Goal: Find specific page/section: Find specific page/section

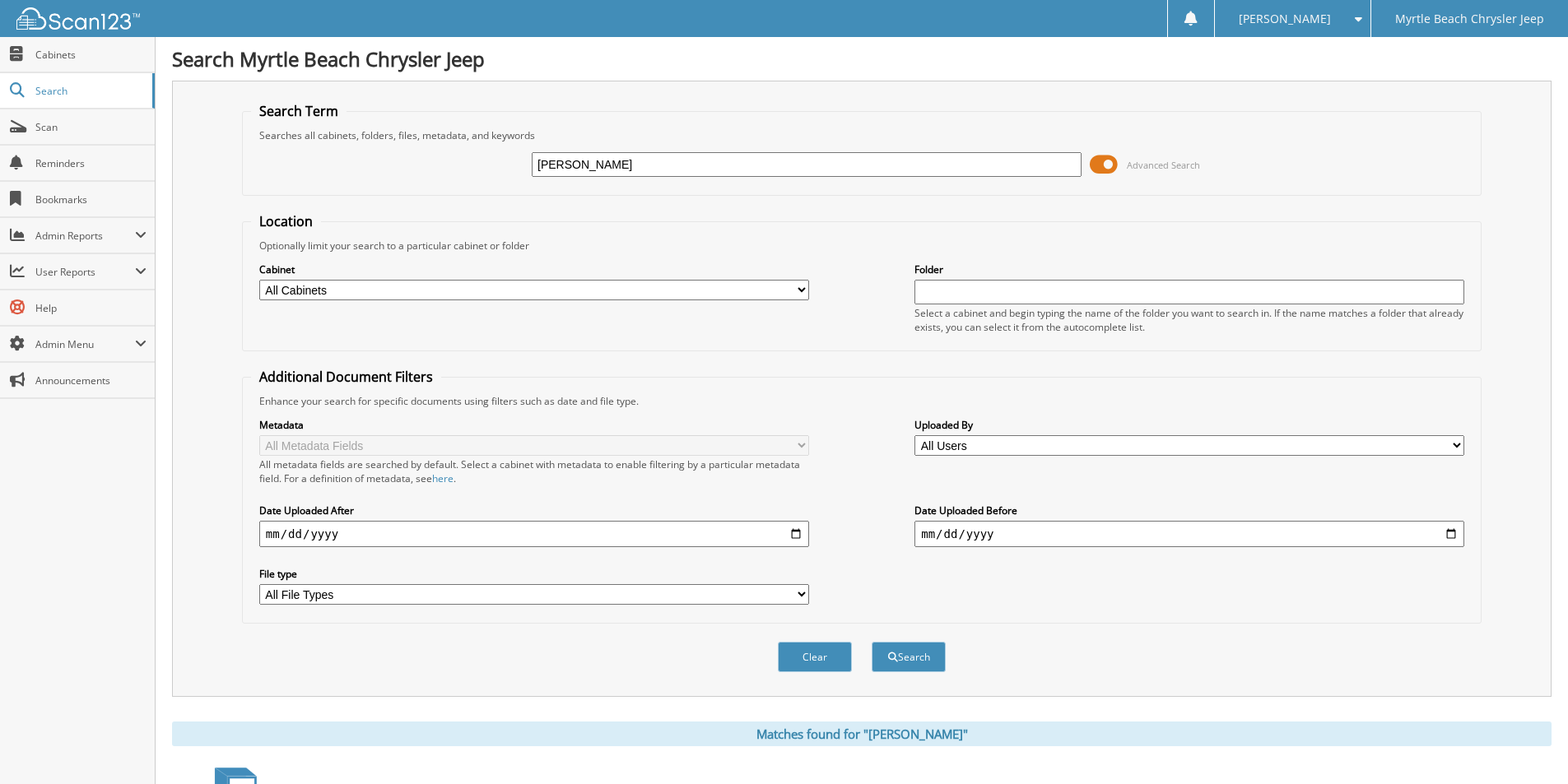
drag, startPoint x: 126, startPoint y: 154, endPoint x: 0, endPoint y: 181, distance: 128.9
type input "[PERSON_NAME]"
click at [872, 642] on button "Search" at bounding box center [909, 657] width 74 height 31
drag, startPoint x: 860, startPoint y: 156, endPoint x: 0, endPoint y: 159, distance: 860.0
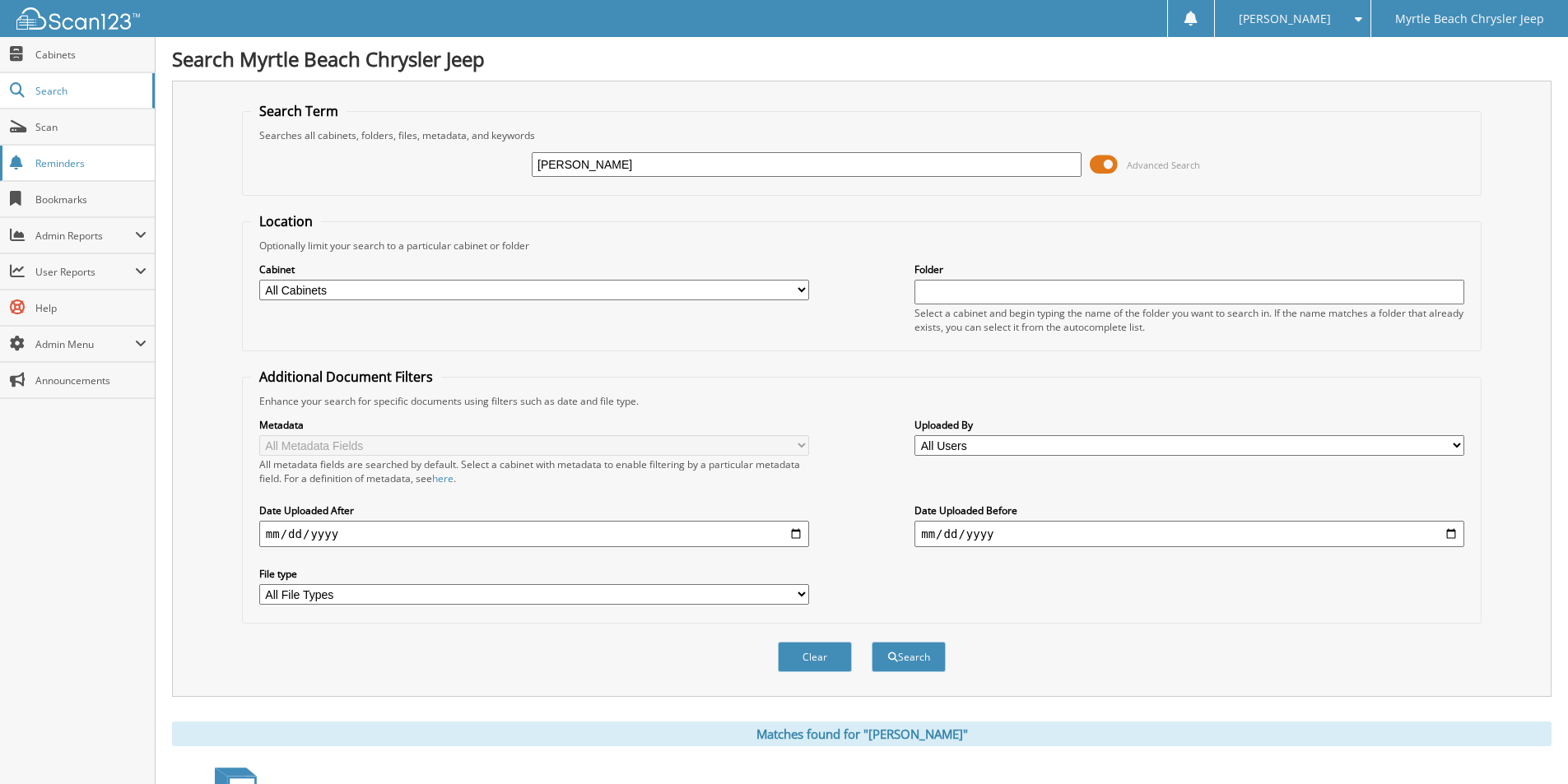
type input "martinez"
click at [932, 662] on button "Search" at bounding box center [909, 657] width 74 height 31
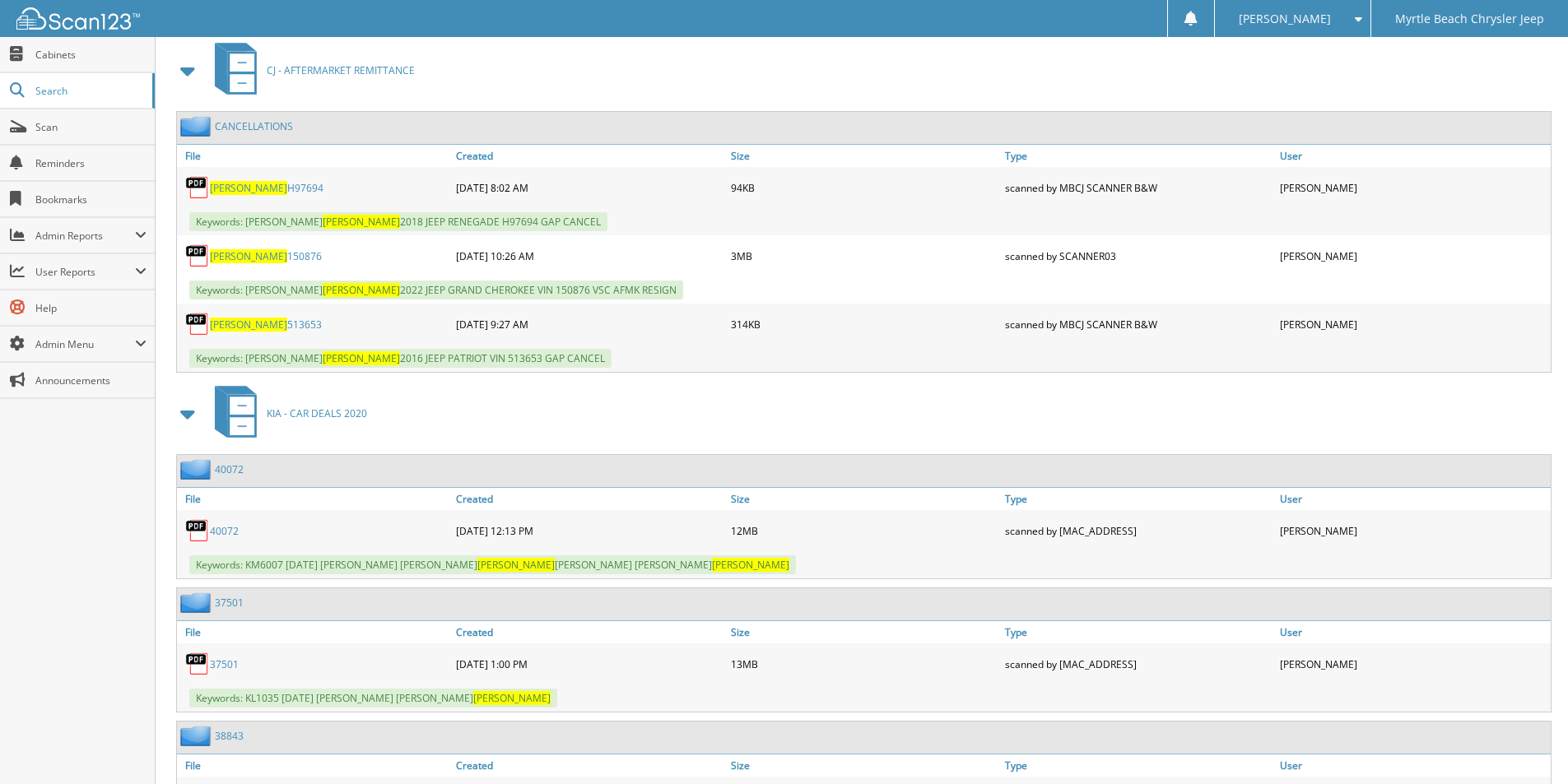
scroll to position [1070, 0]
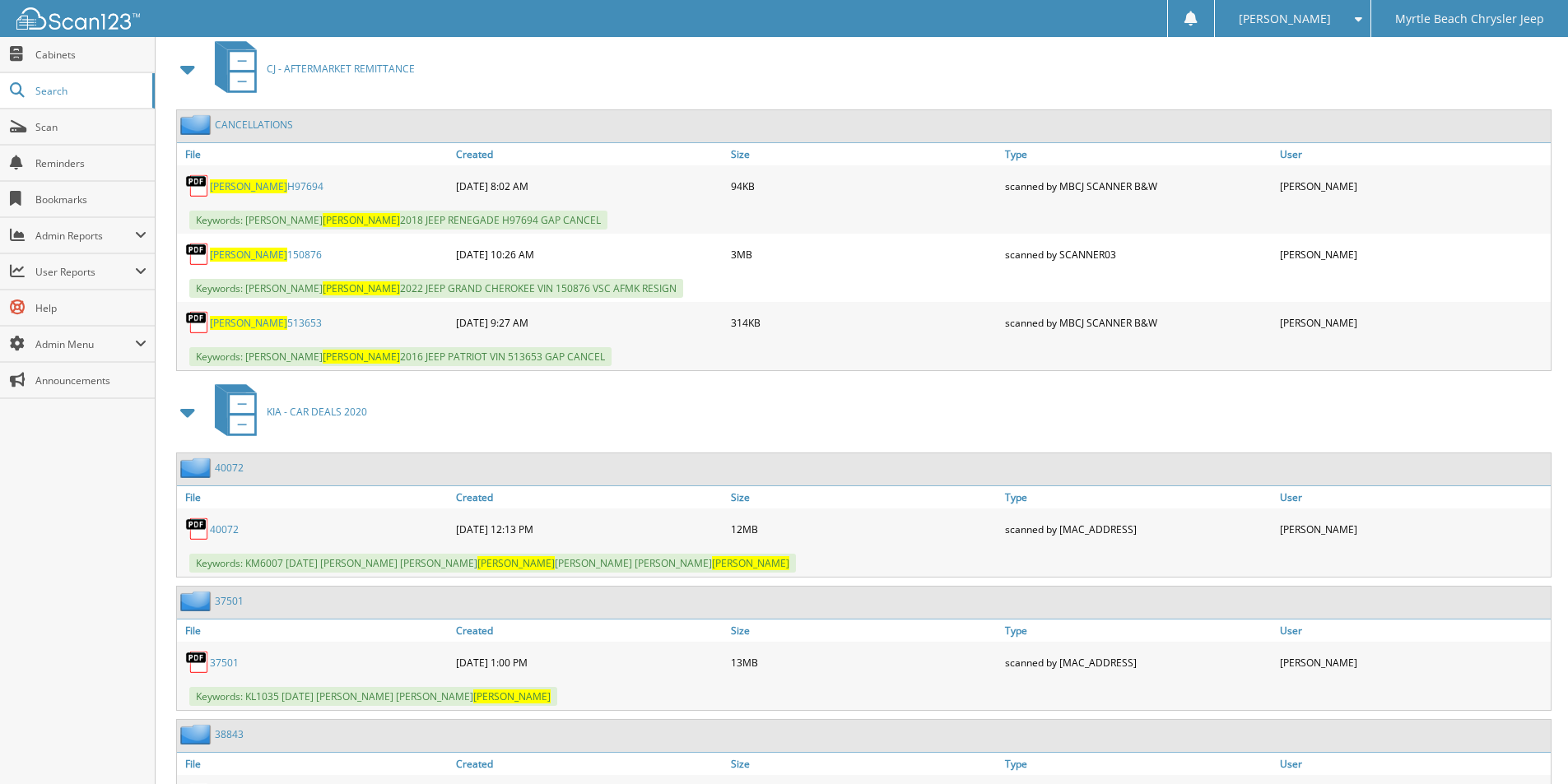
click at [222, 531] on link "40072" at bounding box center [224, 529] width 29 height 14
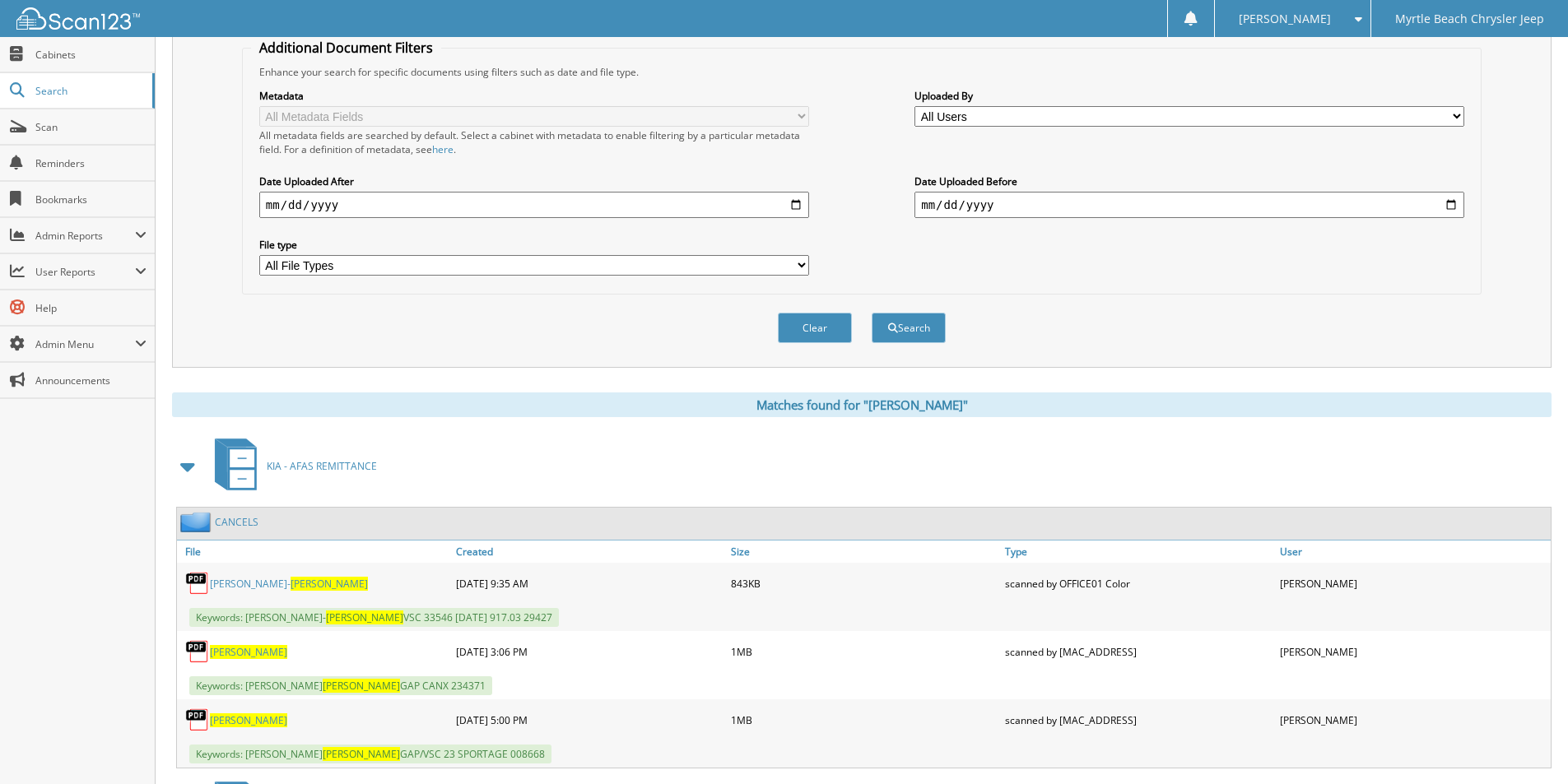
scroll to position [0, 0]
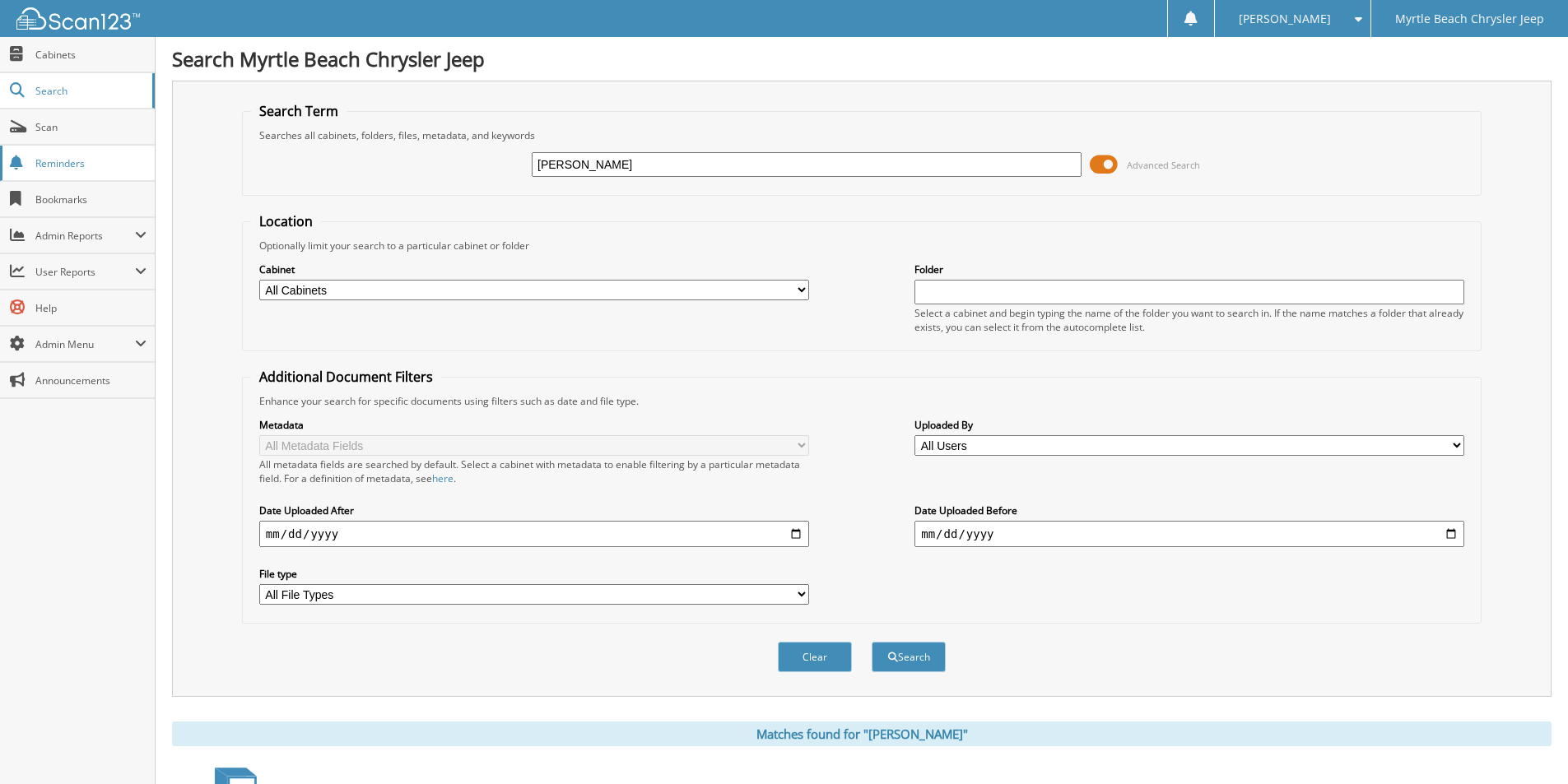
drag, startPoint x: 589, startPoint y: 167, endPoint x: 52, endPoint y: 155, distance: 537.1
type input "47520"
click at [872, 642] on button "Search" at bounding box center [909, 657] width 74 height 31
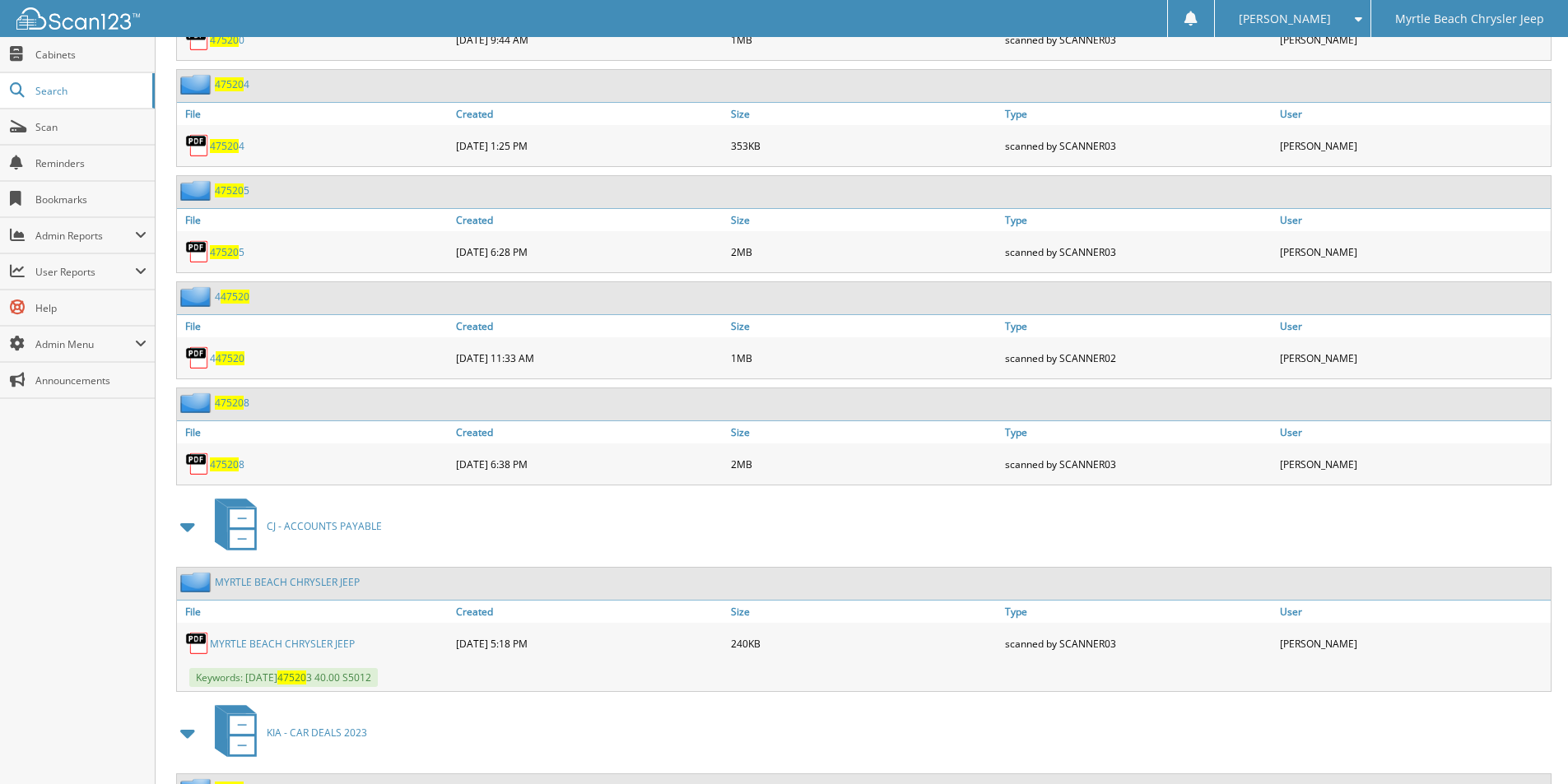
scroll to position [1893, 0]
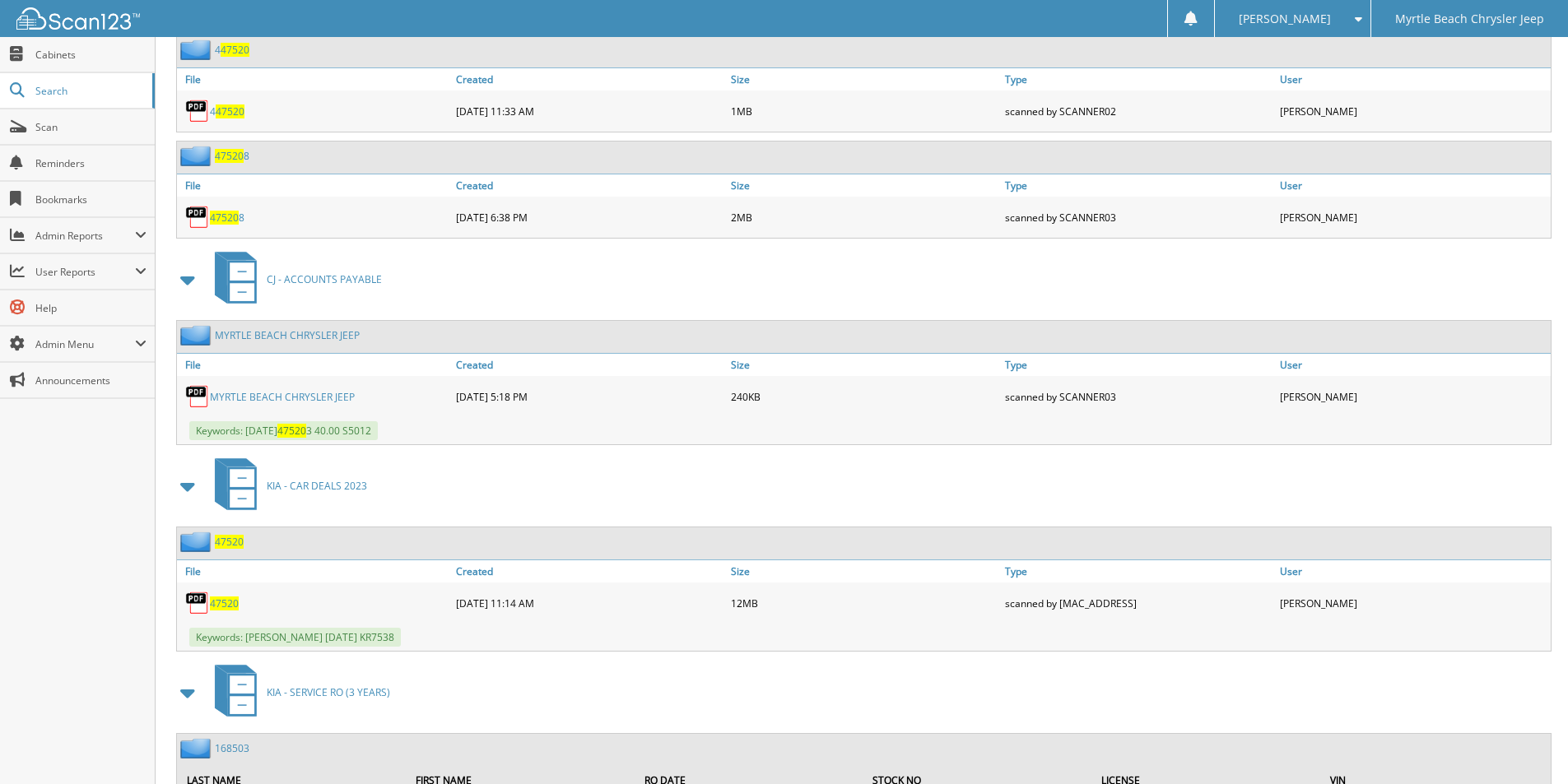
click at [218, 602] on span "47520" at bounding box center [224, 603] width 29 height 14
